Goal: Find specific page/section: Find specific page/section

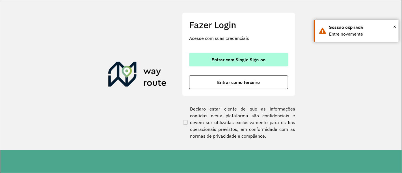
click at [256, 58] on span "Entrar com Single Sign-on" at bounding box center [239, 59] width 54 height 5
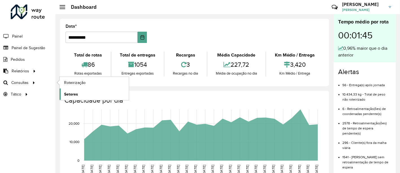
click at [81, 94] on link "Setores" at bounding box center [94, 93] width 69 height 11
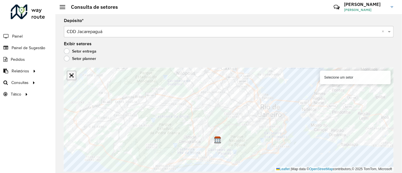
click at [71, 75] on link "Abrir mapa em tela cheia" at bounding box center [71, 75] width 8 height 8
